Goal: Information Seeking & Learning: Learn about a topic

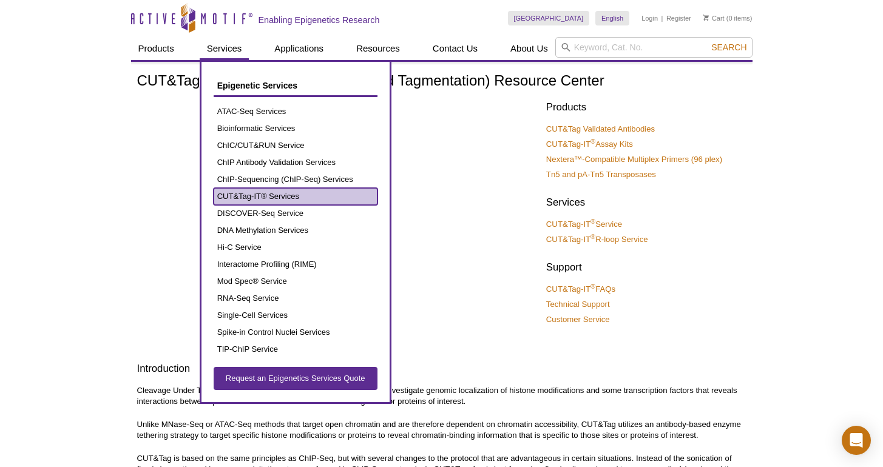
click at [281, 200] on link "CUT&Tag-IT® Services" at bounding box center [296, 196] width 164 height 17
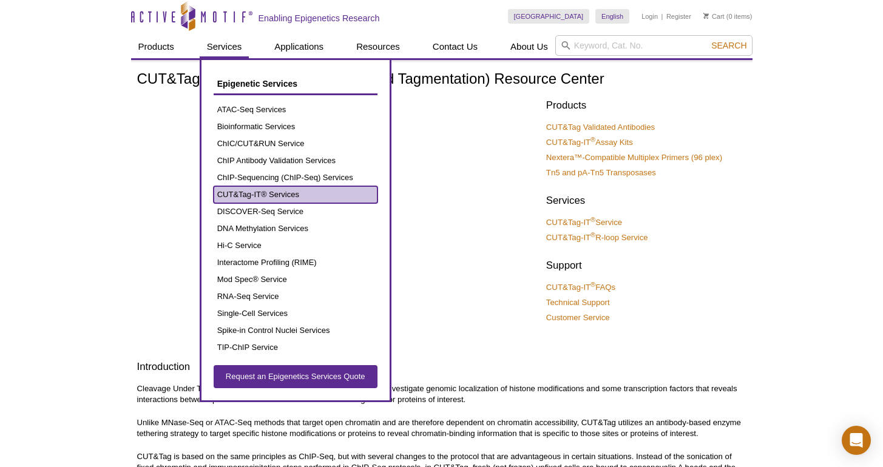
scroll to position [2, 0]
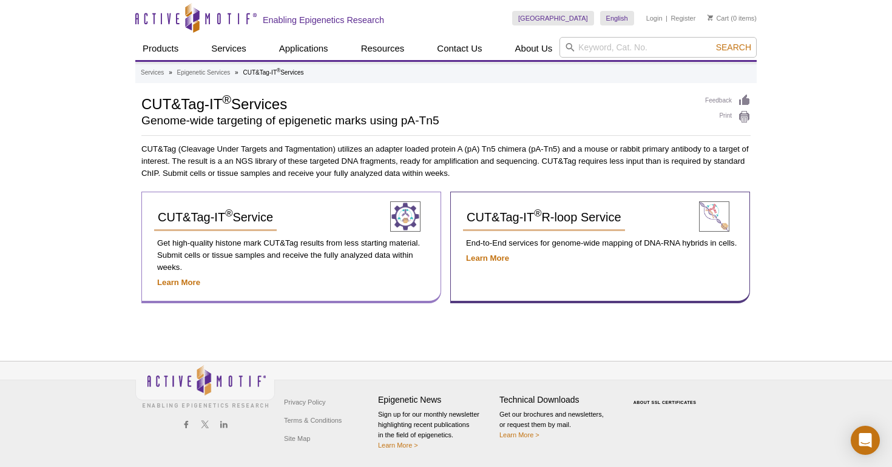
click at [195, 232] on div "CUT&Tag-IT ® Service" at bounding box center [264, 222] width 221 height 36
click at [197, 217] on span "CUT&Tag-IT ® Service" at bounding box center [215, 216] width 115 height 13
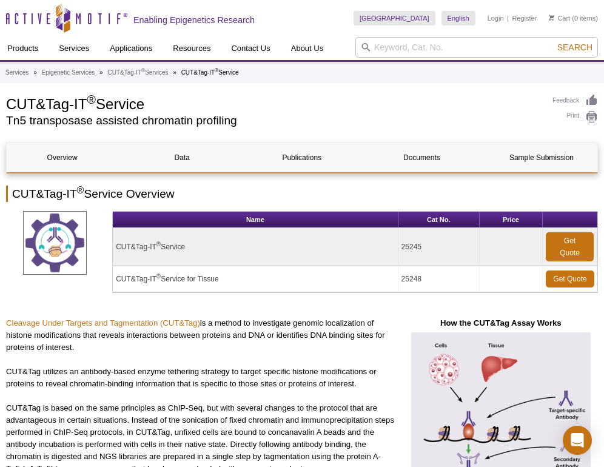
select select "[GEOGRAPHIC_DATA]"
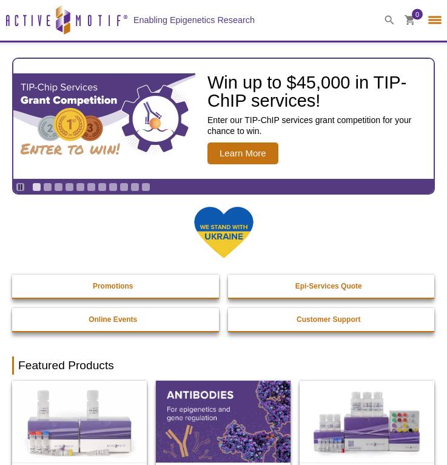
select select "[GEOGRAPHIC_DATA]"
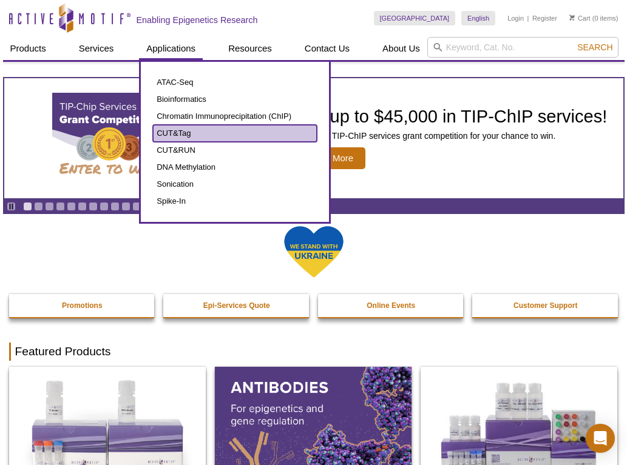
click at [195, 139] on link "CUT&Tag" at bounding box center [235, 133] width 164 height 17
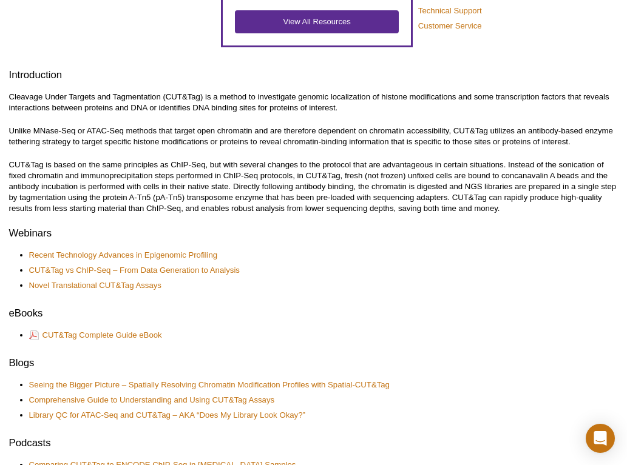
scroll to position [394, 0]
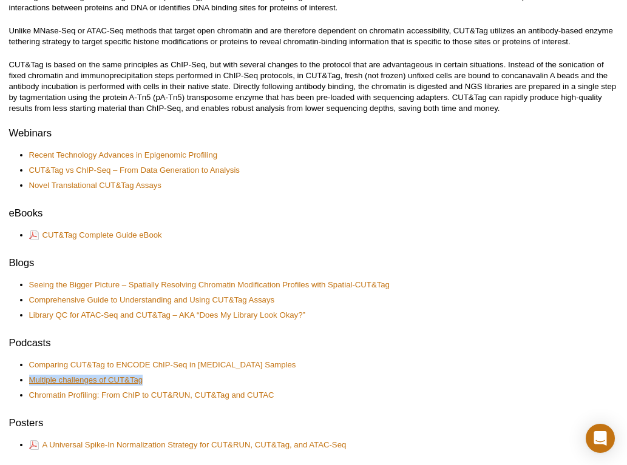
drag, startPoint x: 148, startPoint y: 382, endPoint x: 30, endPoint y: 376, distance: 118.4
click at [30, 376] on li "Multiple challenges of CUT&Tag" at bounding box center [317, 380] width 577 height 11
copy link "Multiple challenges of CUT&Tag"
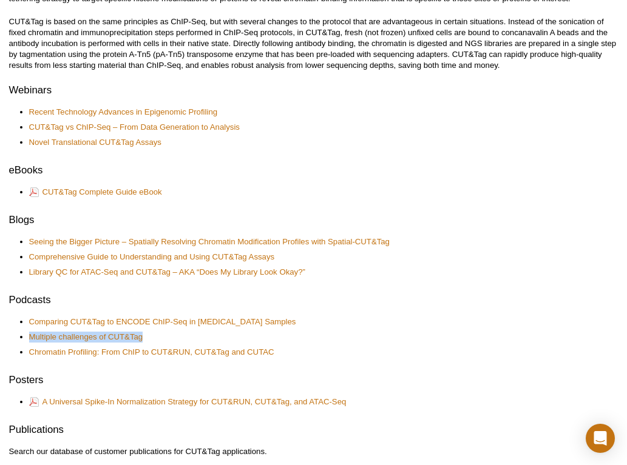
scroll to position [440, 0]
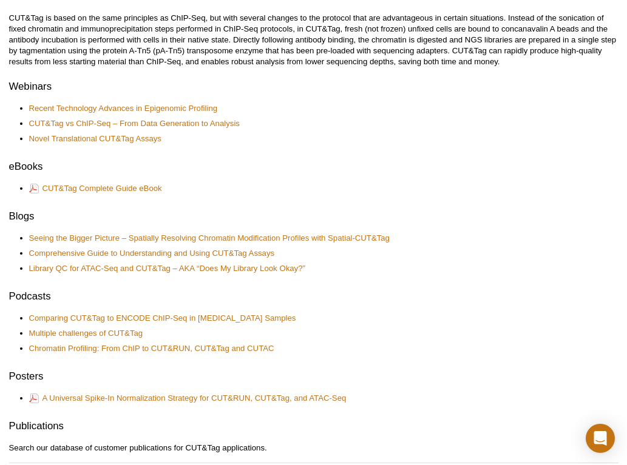
click at [312, 267] on li "Library QC for ATAC-Seq and CUT&Tag – AKA “Does My Library Look Okay?”" at bounding box center [317, 268] width 577 height 11
drag, startPoint x: 312, startPoint y: 267, endPoint x: 42, endPoint y: 267, distance: 269.9
click at [42, 267] on li "Library QC for ATAC-Seq and CUT&Tag – AKA “Does My Library Look Okay?”" at bounding box center [317, 268] width 577 height 11
copy div "Library QC for ATAC-Seq and CUT&Tag – AKA “Does My Library Look Okay?”"
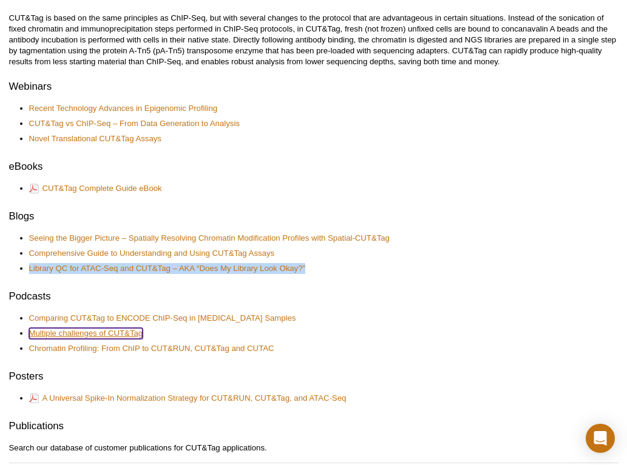
click at [90, 338] on link "Multiple challenges of CUT&Tag" at bounding box center [86, 333] width 114 height 11
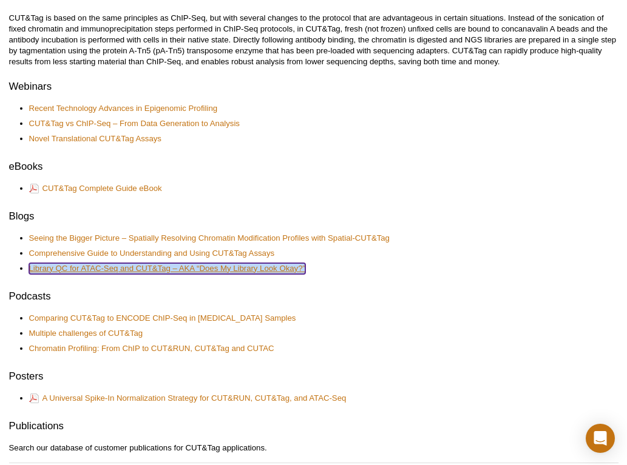
click at [158, 272] on link "Library QC for ATAC-Seq and CUT&Tag – AKA “Does My Library Look Okay?”" at bounding box center [167, 268] width 276 height 11
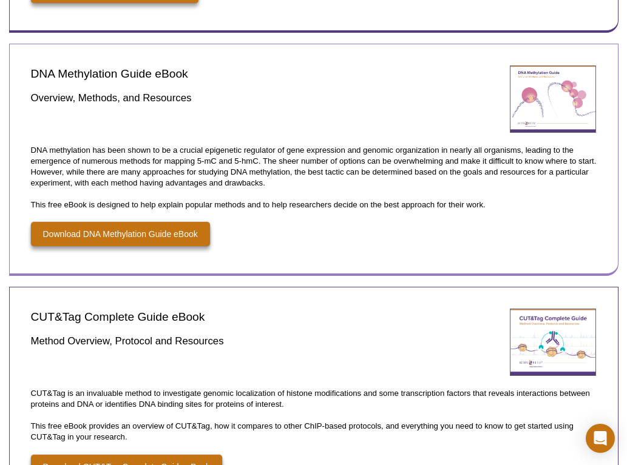
scroll to position [918, 0]
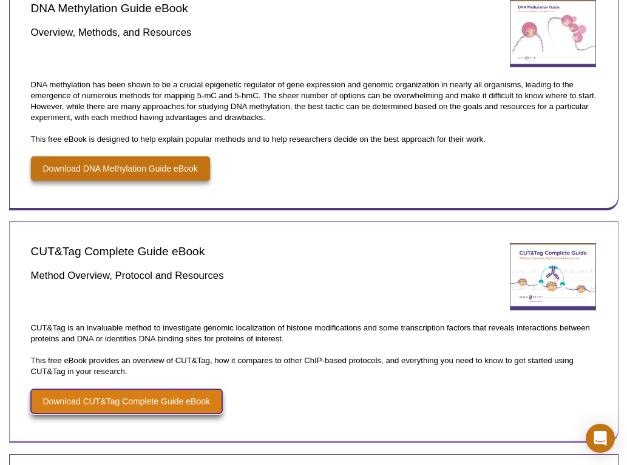
click at [166, 392] on link "Download CUT&Tag Complete Guide eBook" at bounding box center [126, 401] width 191 height 24
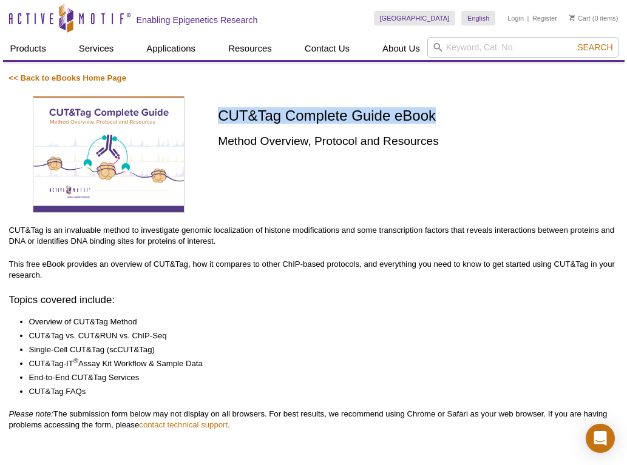
drag, startPoint x: 219, startPoint y: 122, endPoint x: 509, endPoint y: 110, distance: 290.2
click at [509, 110] on h1 "CUT&Tag Complete Guide eBook" at bounding box center [418, 117] width 400 height 18
copy h1 "CUT&Tag Complete Guide eBook"
